Goal: Task Accomplishment & Management: Manage account settings

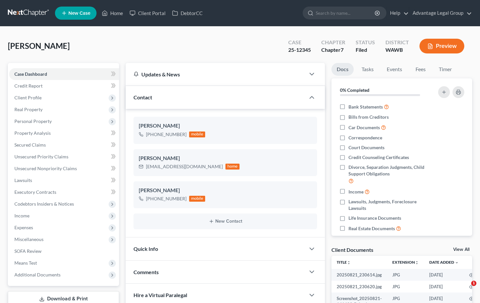
select select "0"
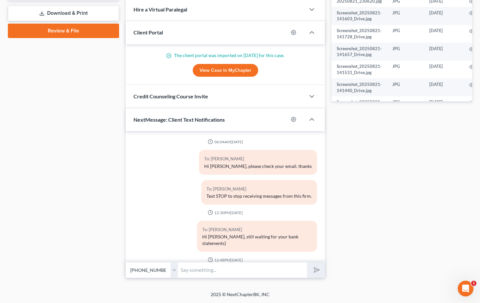
scroll to position [528, 0]
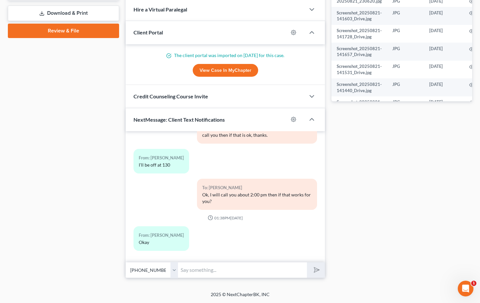
click at [366, 158] on div "Docs Tasks Events Fees Timer 0% Completed Nothing here yet! Bank Statements Bil…" at bounding box center [401, 28] width 147 height 500
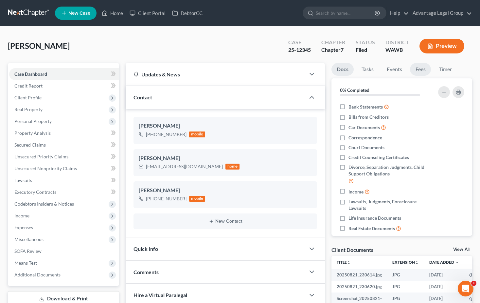
click at [421, 70] on link "Fees" at bounding box center [420, 69] width 21 height 13
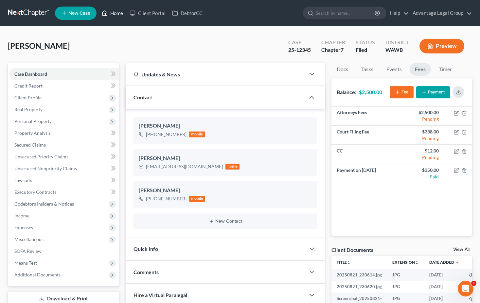
click at [115, 14] on link "Home" at bounding box center [113, 13] width 28 height 12
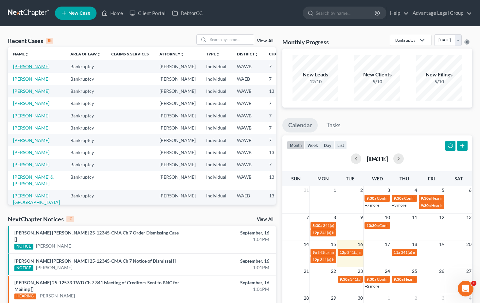
click at [15, 69] on link "[PERSON_NAME]" at bounding box center [31, 67] width 36 height 6
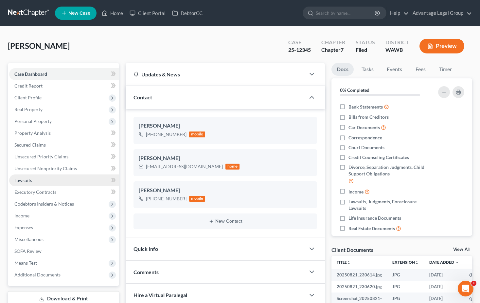
click at [27, 180] on span "Lawsuits" at bounding box center [23, 180] width 18 height 6
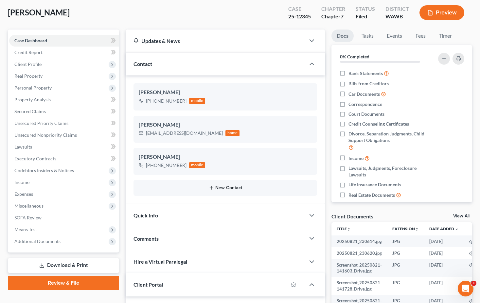
scroll to position [33, 0]
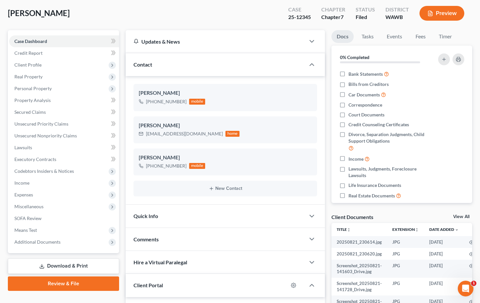
drag, startPoint x: 35, startPoint y: 22, endPoint x: 134, endPoint y: 39, distance: 100.7
click at [35, 22] on div "[PERSON_NAME] Upgraded Case 25-12345 Chapter Chapter 7 Status [GEOGRAPHIC_DATA]…" at bounding box center [240, 16] width 465 height 28
click at [29, 88] on span "Personal Property" at bounding box center [32, 88] width 37 height 6
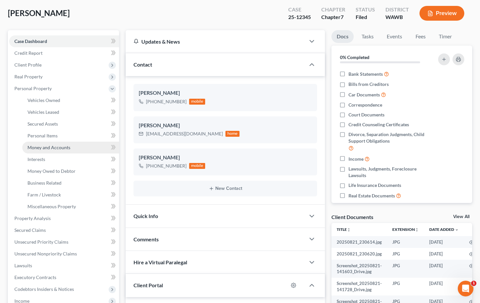
click at [49, 146] on span "Money and Accounts" at bounding box center [49, 147] width 43 height 6
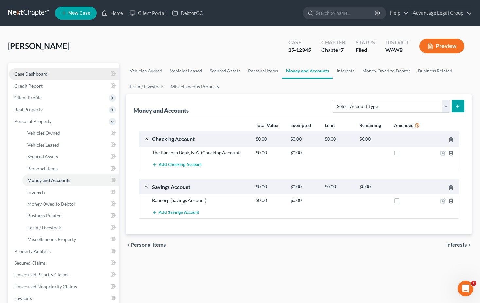
click at [34, 73] on span "Case Dashboard" at bounding box center [30, 74] width 33 height 6
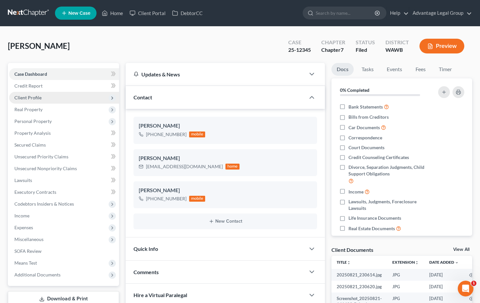
click at [33, 98] on span "Client Profile" at bounding box center [27, 98] width 27 height 6
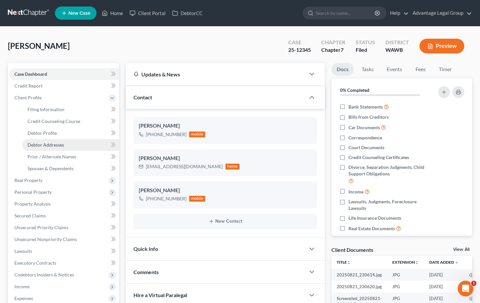
click at [50, 144] on span "Debtor Addresses" at bounding box center [46, 145] width 37 height 6
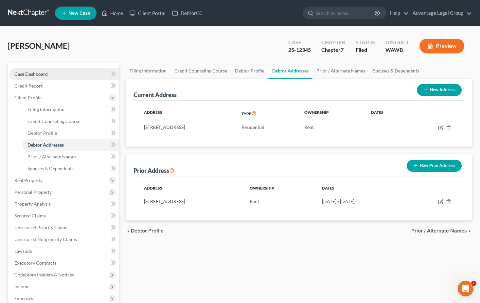
click at [36, 74] on span "Case Dashboard" at bounding box center [30, 74] width 33 height 6
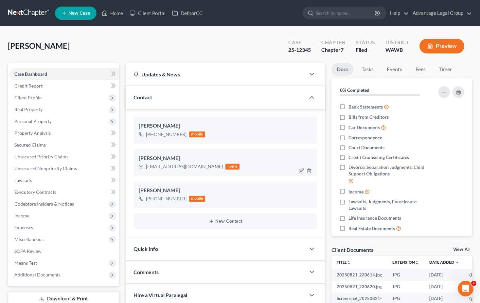
scroll to position [528, 0]
drag, startPoint x: 146, startPoint y: 167, endPoint x: 207, endPoint y: 167, distance: 61.6
click at [207, 167] on div "[EMAIL_ADDRESS][DOMAIN_NAME]" at bounding box center [184, 166] width 77 height 7
copy div "[EMAIL_ADDRESS][DOMAIN_NAME]"
drag, startPoint x: 171, startPoint y: 141, endPoint x: 152, endPoint y: 136, distance: 19.7
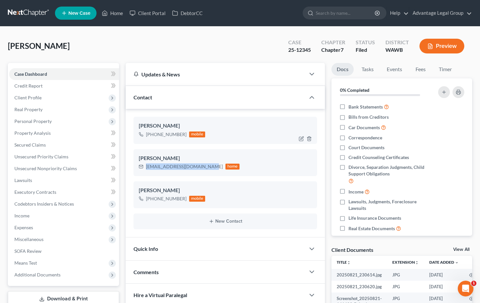
click at [171, 141] on div "[PERSON_NAME] [PHONE_NUMBER] mobile" at bounding box center [226, 130] width 184 height 27
click at [152, 136] on div "[PHONE_NUMBER]" at bounding box center [166, 134] width 41 height 7
drag, startPoint x: 152, startPoint y: 136, endPoint x: 183, endPoint y: 137, distance: 31.4
click at [183, 137] on div "[PHONE_NUMBER]" at bounding box center [166, 134] width 41 height 7
copy div "[PHONE_NUMBER]"
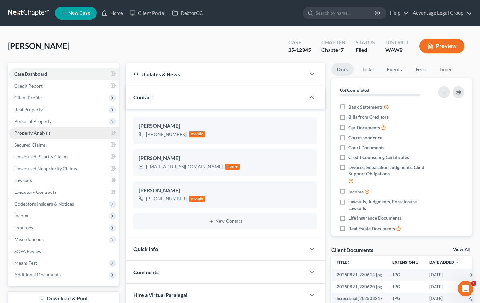
drag, startPoint x: 32, startPoint y: 99, endPoint x: 55, endPoint y: 128, distance: 37.3
click at [32, 99] on span "Client Profile" at bounding box center [27, 98] width 27 height 6
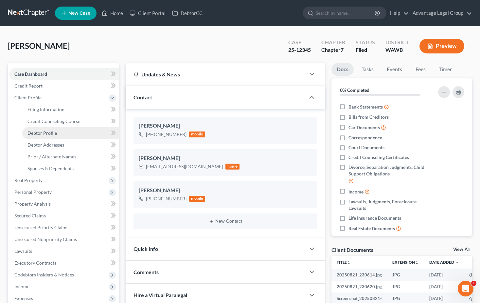
click at [46, 128] on link "Debtor Profile" at bounding box center [70, 133] width 97 height 12
select select "0"
select select "2"
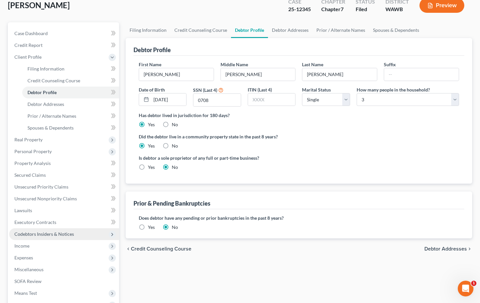
scroll to position [116, 0]
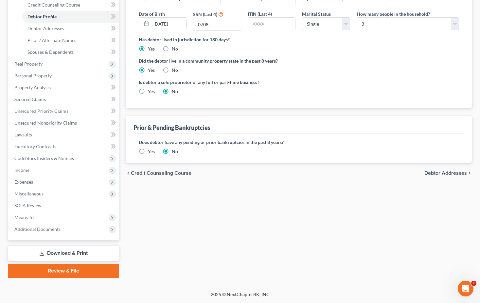
drag, startPoint x: 70, startPoint y: 252, endPoint x: 250, endPoint y: 266, distance: 180.6
click at [70, 252] on link "Download & Print" at bounding box center [63, 252] width 111 height 15
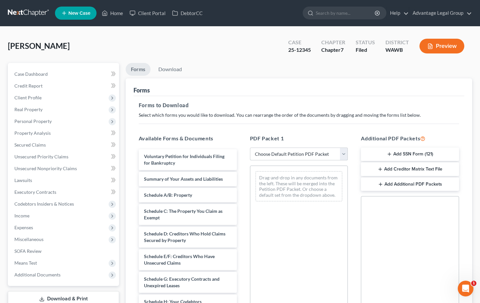
click at [343, 156] on select "Choose Default Petition PDF Packet Complete Bankruptcy Petition (all forms and …" at bounding box center [299, 153] width 98 height 13
select select "0"
click at [250, 147] on select "Choose Default Petition PDF Packet Complete Bankruptcy Petition (all forms and …" at bounding box center [299, 153] width 98 height 13
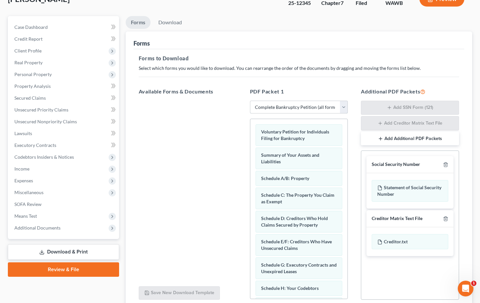
scroll to position [102, 0]
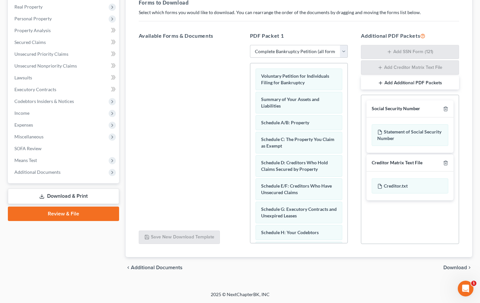
click at [449, 267] on span "Download" at bounding box center [456, 267] width 24 height 5
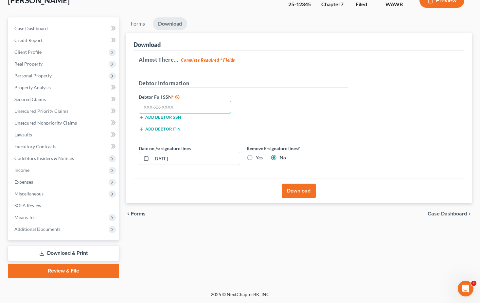
click at [157, 109] on input "text" at bounding box center [185, 107] width 93 height 13
type input "535-15-0708"
click at [298, 192] on button "Download" at bounding box center [299, 190] width 34 height 14
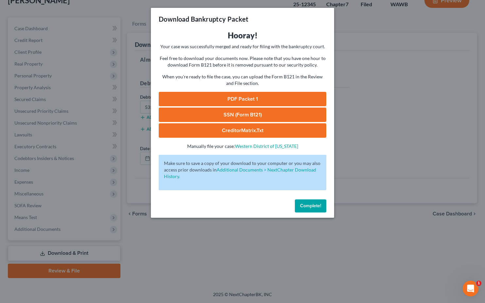
click at [237, 96] on link "PDF Packet 1" at bounding box center [243, 99] width 168 height 14
click at [309, 204] on span "Complete!" at bounding box center [310, 206] width 21 height 6
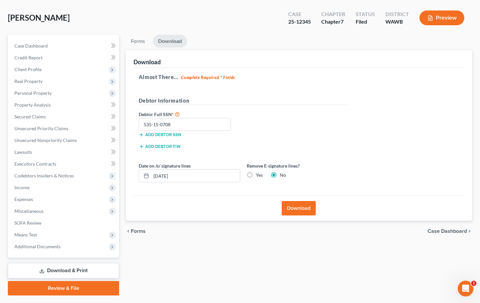
scroll to position [0, 0]
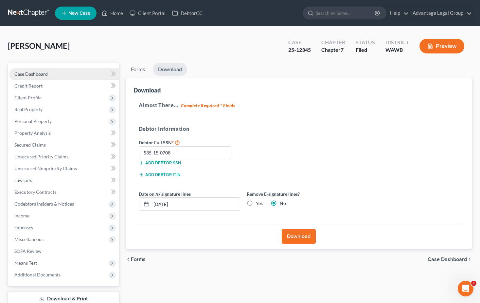
drag, startPoint x: 33, startPoint y: 73, endPoint x: 61, endPoint y: 74, distance: 27.5
click at [33, 73] on span "Case Dashboard" at bounding box center [30, 74] width 33 height 6
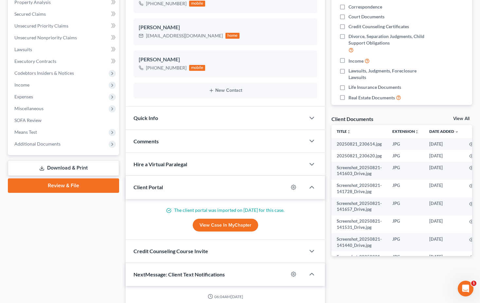
scroll to position [528, 0]
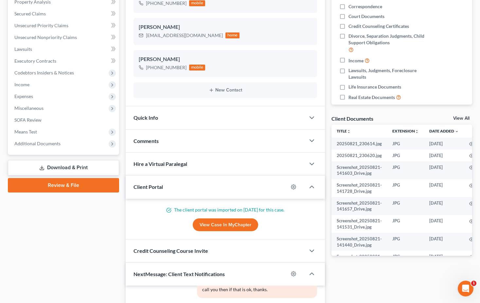
click at [54, 162] on link "Download & Print" at bounding box center [63, 167] width 111 height 15
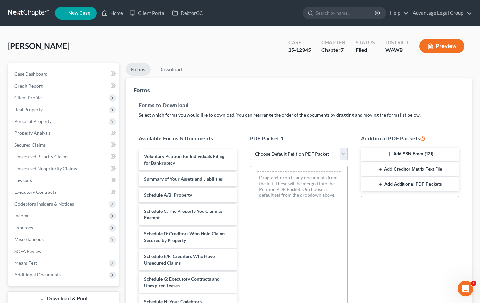
click at [344, 156] on select "Choose Default Petition PDF Packet Complete Bankruptcy Petition (all forms and …" at bounding box center [299, 153] width 98 height 13
click at [322, 128] on div "Forms to Download Select which forms you would like to download. You can rearra…" at bounding box center [299, 227] width 331 height 263
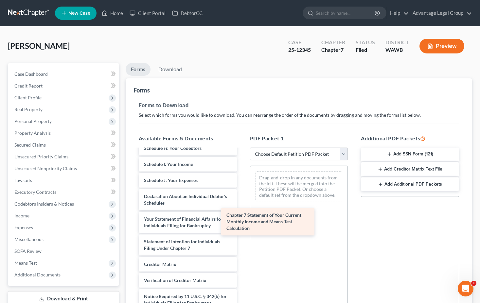
scroll to position [153, 0]
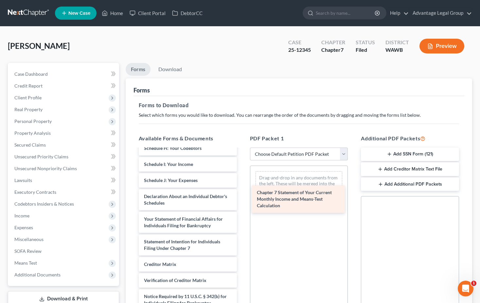
drag, startPoint x: 189, startPoint y: 255, endPoint x: 306, endPoint y: 181, distance: 138.1
click at [242, 182] on div "Chapter 7 Statement of Your Current Monthly Income and Means-Test Calculation V…" at bounding box center [188, 161] width 109 height 330
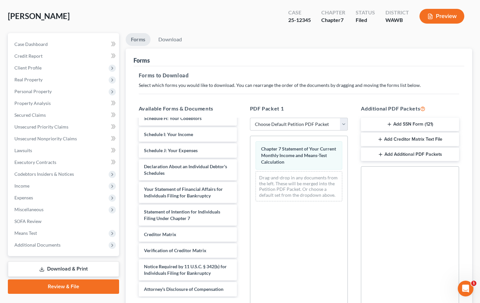
scroll to position [102, 0]
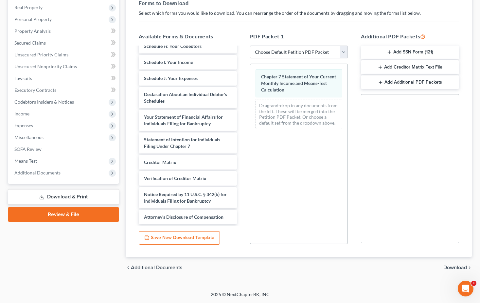
click at [452, 265] on span "Download" at bounding box center [456, 267] width 24 height 5
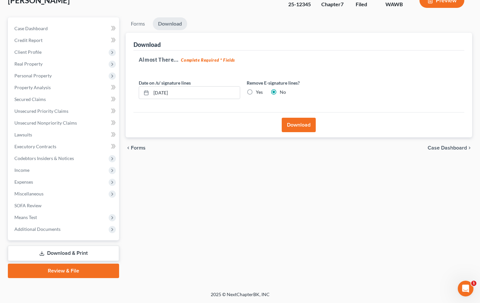
scroll to position [46, 0]
click at [306, 119] on button "Download" at bounding box center [299, 125] width 34 height 14
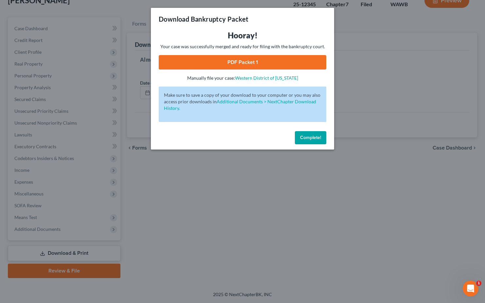
drag, startPoint x: 223, startPoint y: 64, endPoint x: 223, endPoint y: 71, distance: 6.9
click at [223, 64] on link "PDF Packet 1" at bounding box center [243, 62] width 168 height 14
click at [314, 136] on span "Complete!" at bounding box center [310, 138] width 21 height 6
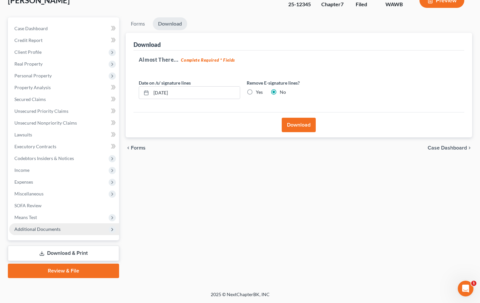
click at [46, 228] on span "Additional Documents" at bounding box center [37, 229] width 46 height 6
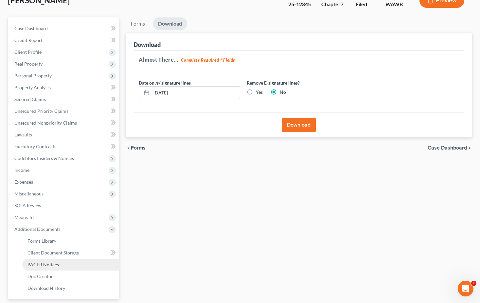
click at [50, 263] on span "PACER Notices" at bounding box center [43, 264] width 31 height 6
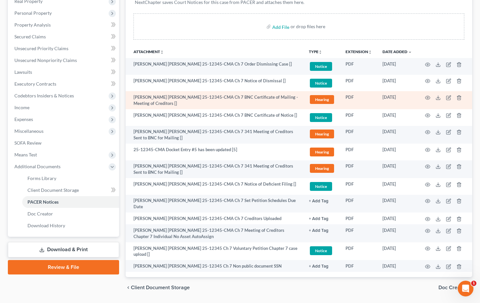
scroll to position [121, 0]
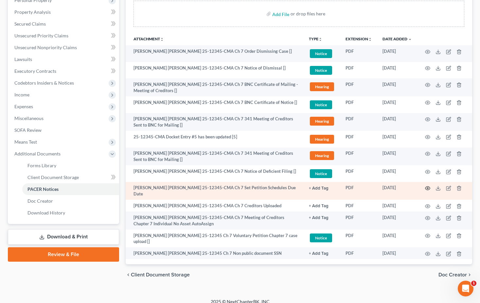
click at [426, 188] on icon "button" at bounding box center [427, 187] width 5 height 5
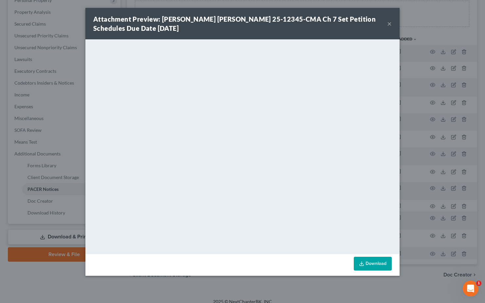
drag, startPoint x: 390, startPoint y: 24, endPoint x: 431, endPoint y: 43, distance: 44.4
click at [390, 24] on button "×" at bounding box center [389, 24] width 5 height 8
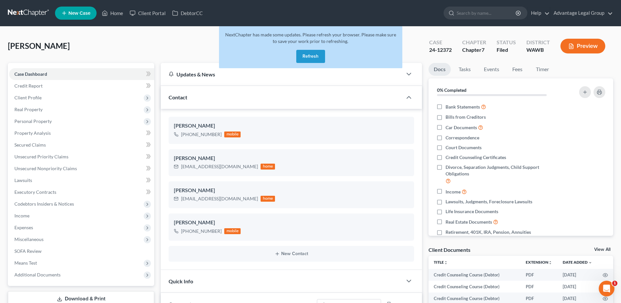
click at [308, 57] on button "Refresh" at bounding box center [310, 56] width 29 height 13
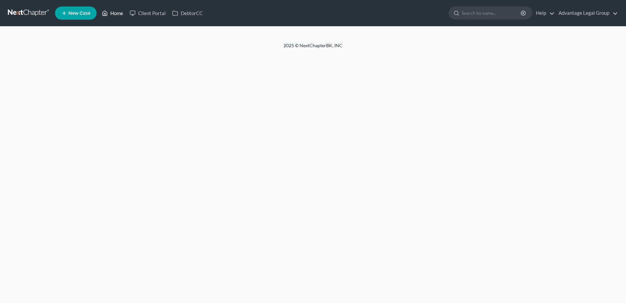
click at [115, 15] on link "Home" at bounding box center [113, 13] width 28 height 12
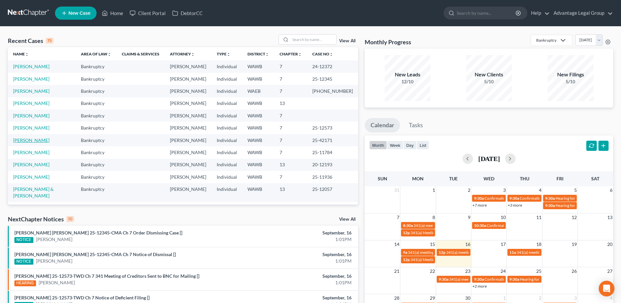
click at [30, 141] on link "[PERSON_NAME]" at bounding box center [31, 140] width 36 height 6
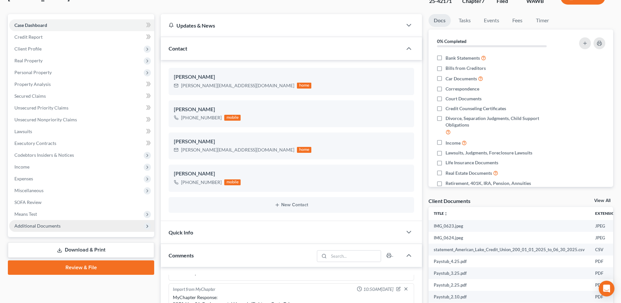
scroll to position [65, 0]
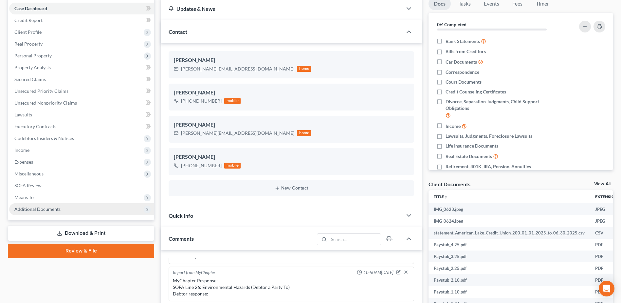
click at [48, 209] on span "Additional Documents" at bounding box center [37, 209] width 46 height 6
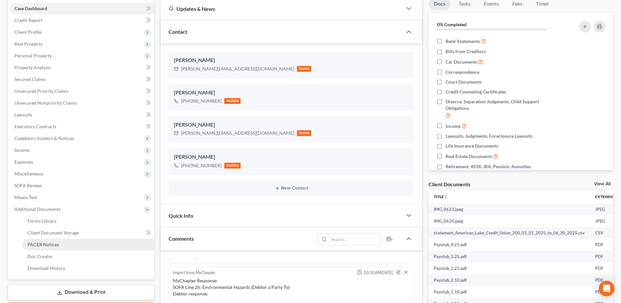
click at [39, 247] on span "PACER Notices" at bounding box center [43, 244] width 31 height 6
